Goal: Task Accomplishment & Management: Manage account settings

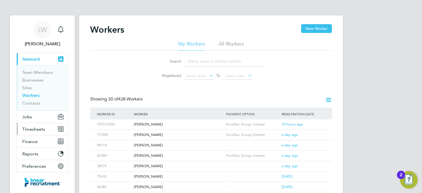
click at [38, 129] on span "Timesheets" at bounding box center [33, 129] width 23 height 5
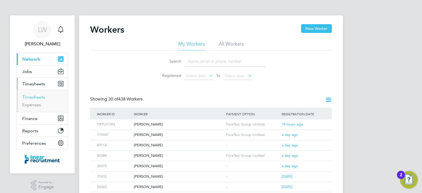
click at [37, 96] on link "Timesheets" at bounding box center [33, 96] width 23 height 5
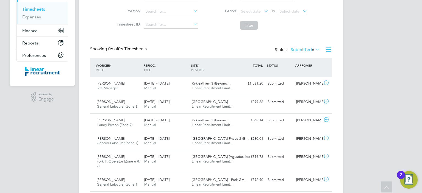
scroll to position [99, 0]
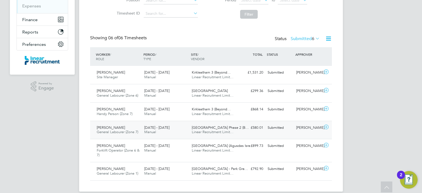
click at [125, 132] on span "General Labourer (Zone 7)" at bounding box center [117, 132] width 41 height 5
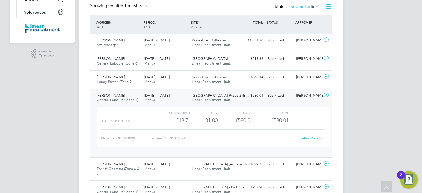
scroll to position [132, 0]
click at [244, 96] on div "£580.01 Submitted" at bounding box center [251, 94] width 29 height 9
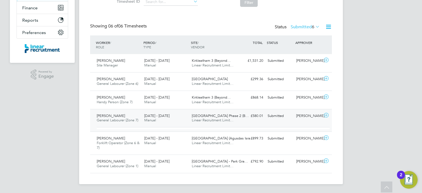
scroll to position [105, 0]
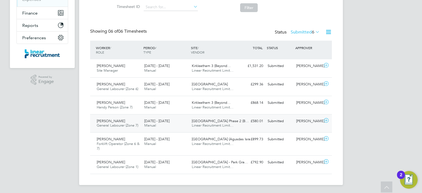
click at [236, 122] on div "Bishops Park Phase 2 (B… Linear Recruitment Limit…" at bounding box center [212, 124] width 47 height 14
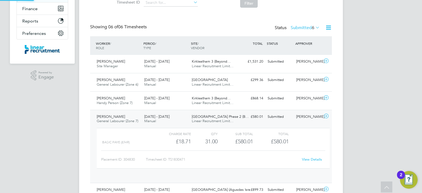
scroll to position [9, 53]
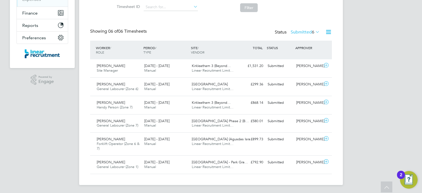
scroll to position [105, 0]
click at [325, 137] on icon at bounding box center [325, 138] width 7 height 4
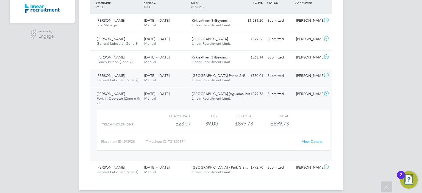
scroll to position [156, 0]
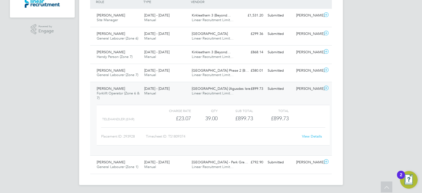
click at [306, 134] on link "View Details" at bounding box center [312, 136] width 20 height 5
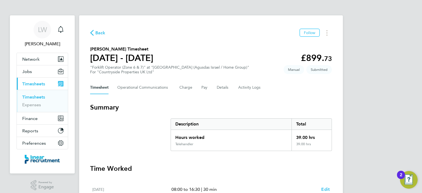
click at [96, 33] on span "Back" at bounding box center [100, 33] width 10 height 7
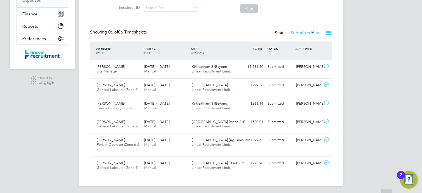
scroll to position [105, 0]
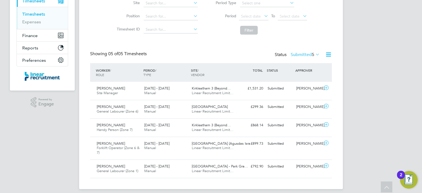
scroll to position [87, 0]
